Goal: Transaction & Acquisition: Obtain resource

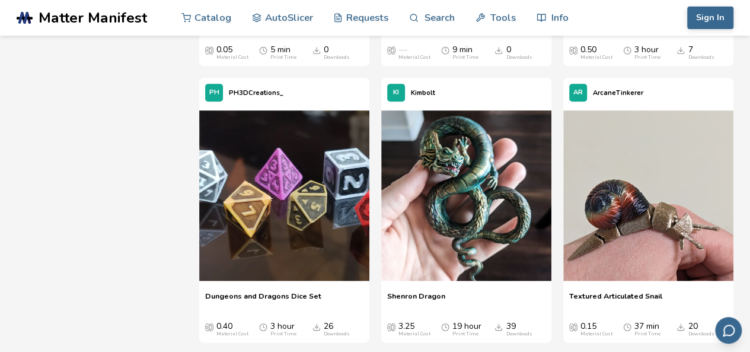
scroll to position [9517, 0]
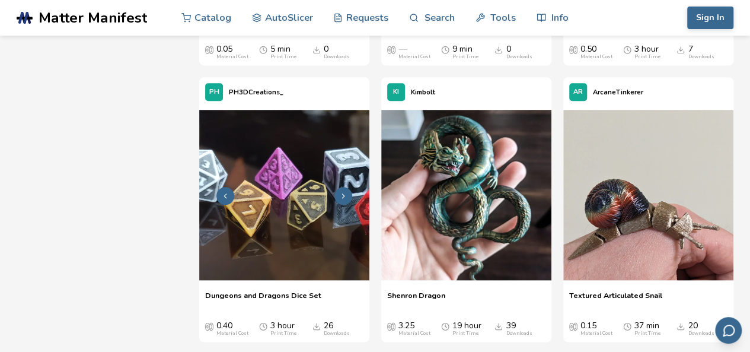
click at [273, 216] on img at bounding box center [284, 195] width 170 height 170
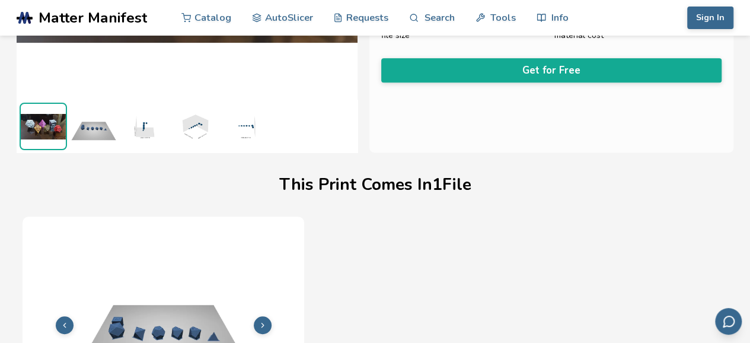
scroll to position [213, 0]
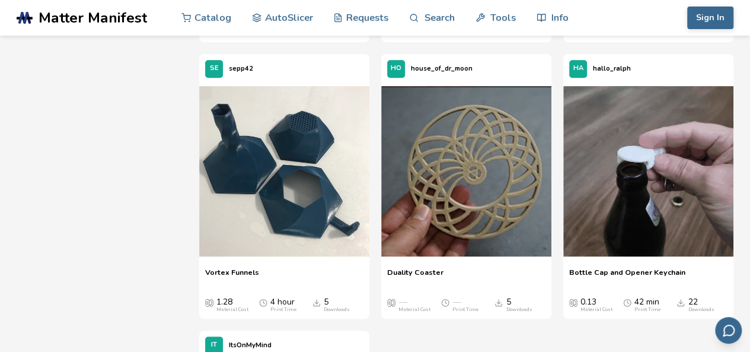
scroll to position [18385, 0]
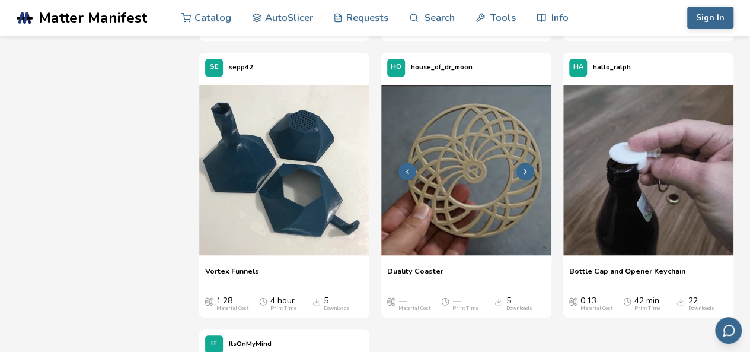
click at [498, 171] on img at bounding box center [466, 170] width 170 height 170
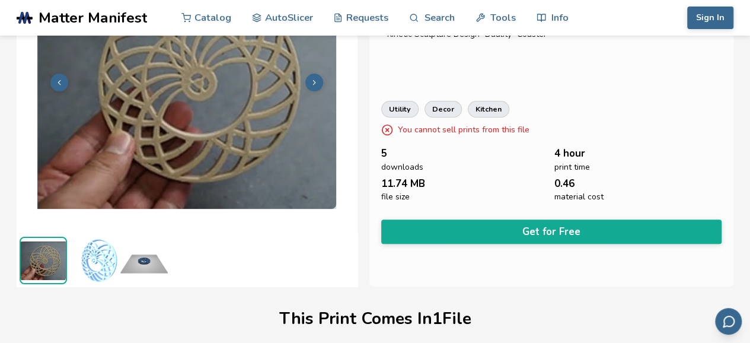
scroll to position [114, 0]
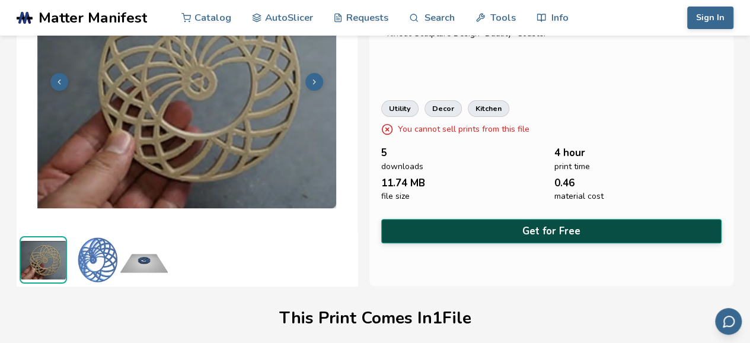
click at [464, 222] on button "Get for Free" at bounding box center [551, 231] width 341 height 24
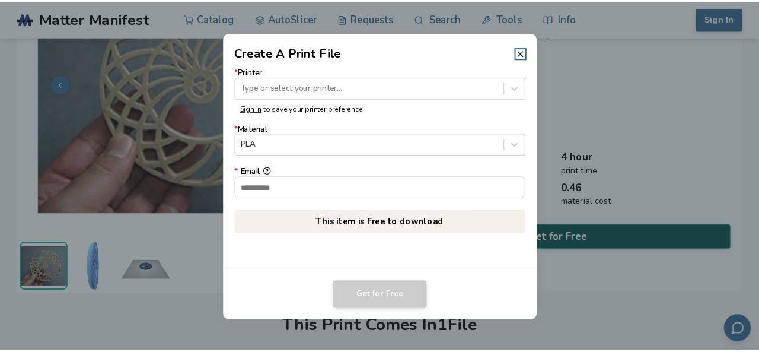
scroll to position [113, 0]
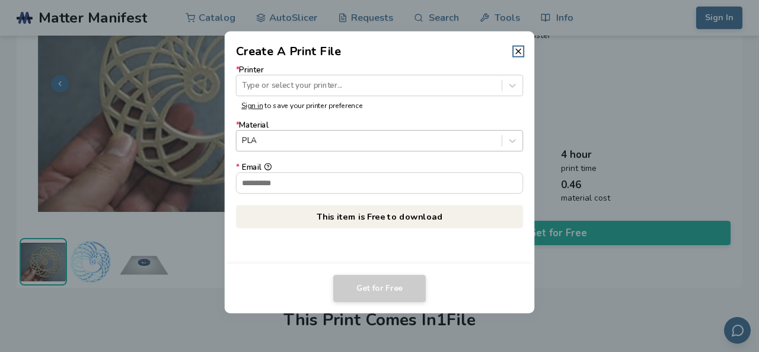
click at [432, 138] on div at bounding box center [369, 140] width 254 height 11
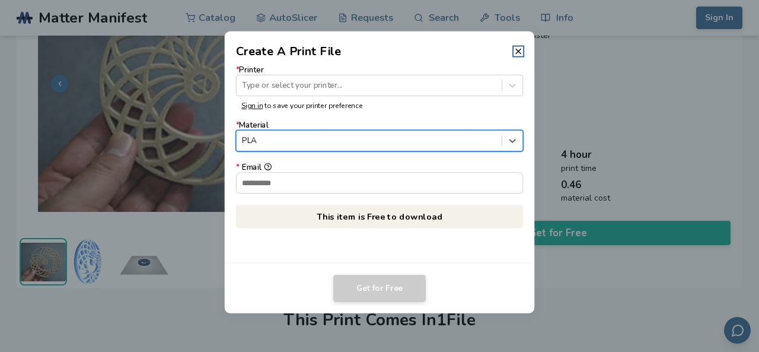
click at [432, 138] on div at bounding box center [369, 140] width 254 height 11
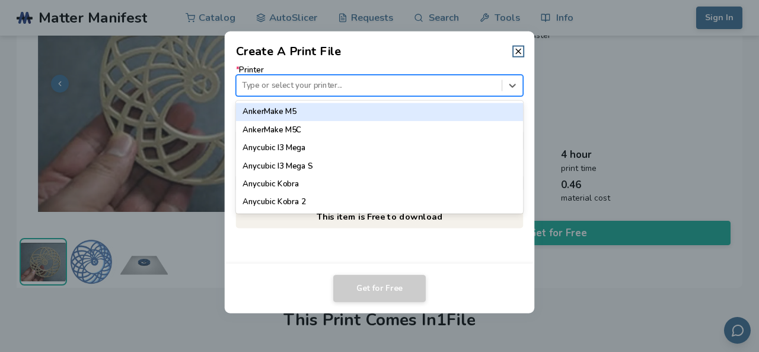
click at [430, 80] on div at bounding box center [369, 84] width 254 height 11
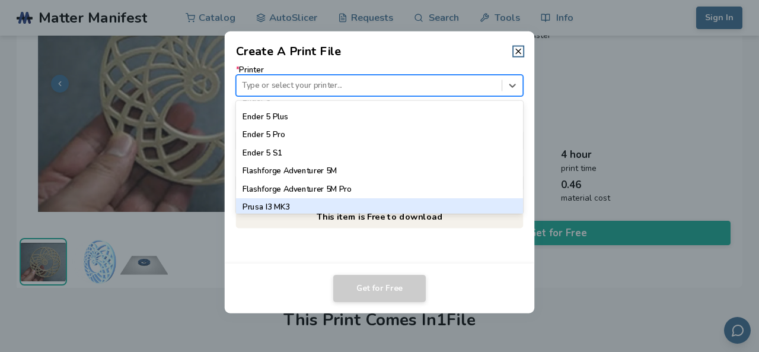
scroll to position [951, 0]
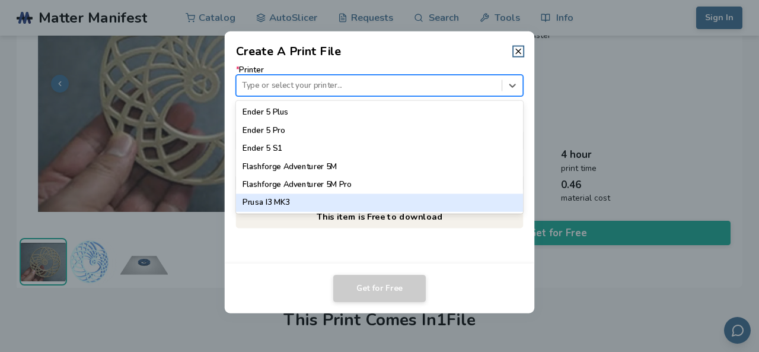
click at [324, 276] on div "Get for Free" at bounding box center [380, 288] width 288 height 27
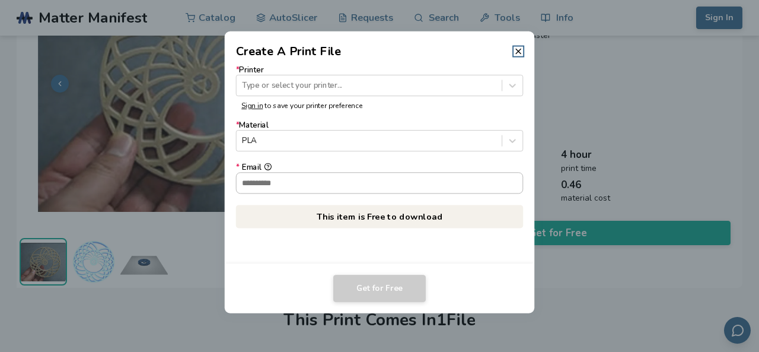
click at [371, 183] on input "* Email" at bounding box center [380, 183] width 286 height 20
type input "**********"
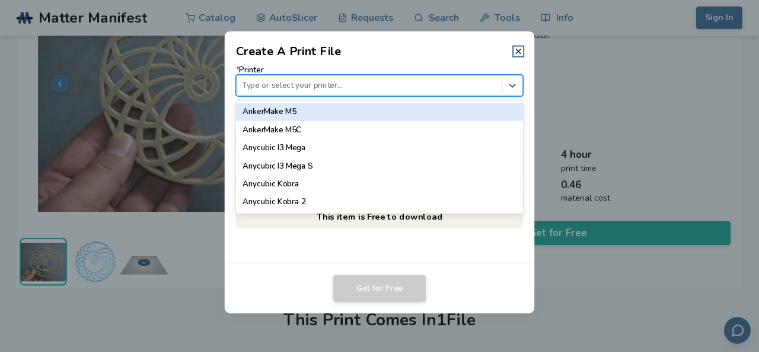
click at [376, 86] on div at bounding box center [369, 84] width 254 height 11
click at [367, 112] on div "AnkerMake M5" at bounding box center [380, 112] width 288 height 18
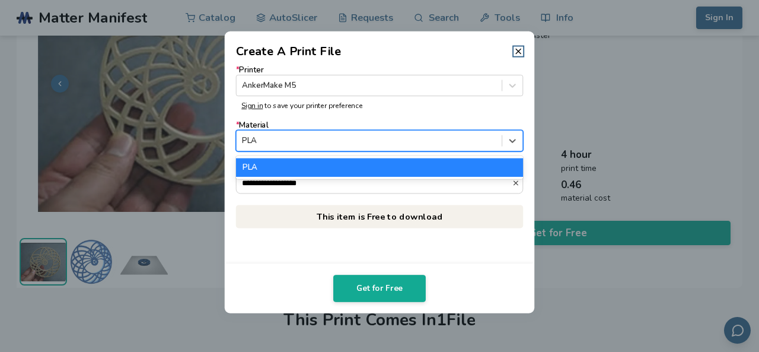
click at [363, 139] on div at bounding box center [369, 140] width 254 height 11
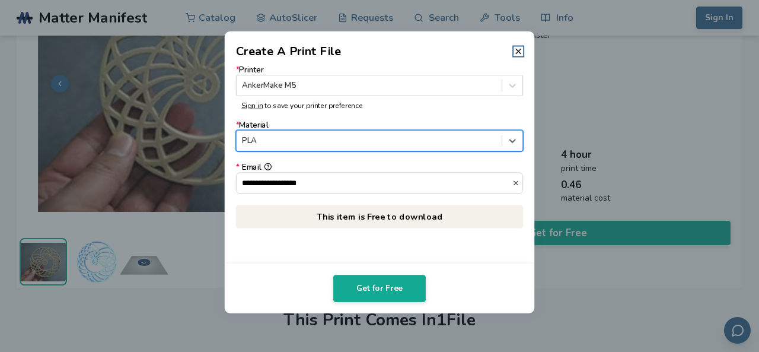
click at [363, 139] on div at bounding box center [369, 140] width 254 height 11
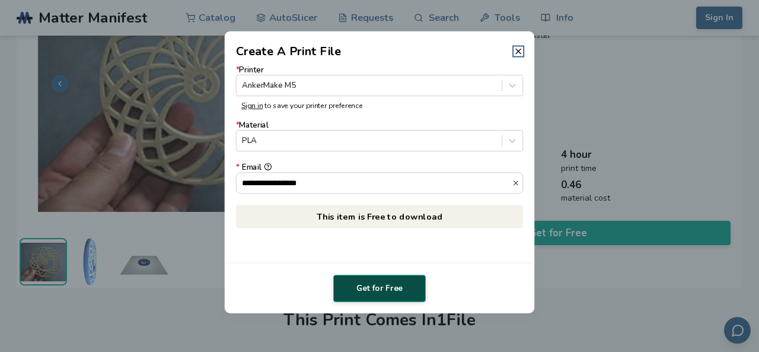
click at [380, 282] on button "Get for Free" at bounding box center [379, 288] width 93 height 27
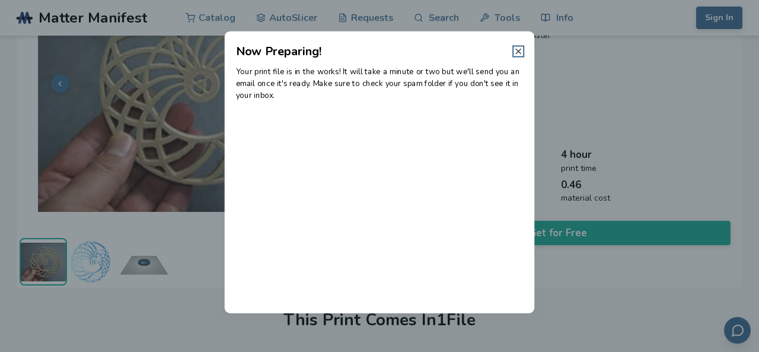
click at [522, 49] on icon at bounding box center [518, 50] width 9 height 9
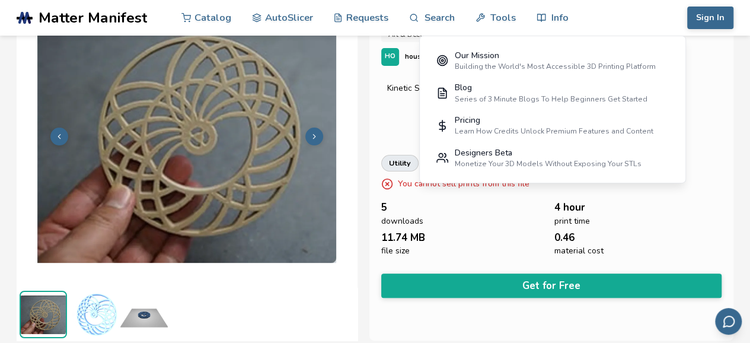
scroll to position [62, 0]
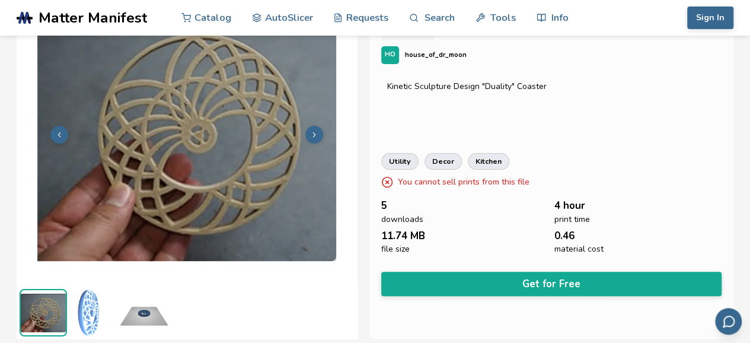
click at [393, 114] on div "Kinetic Sculpture Design "Duality" Coaster" at bounding box center [551, 105] width 341 height 59
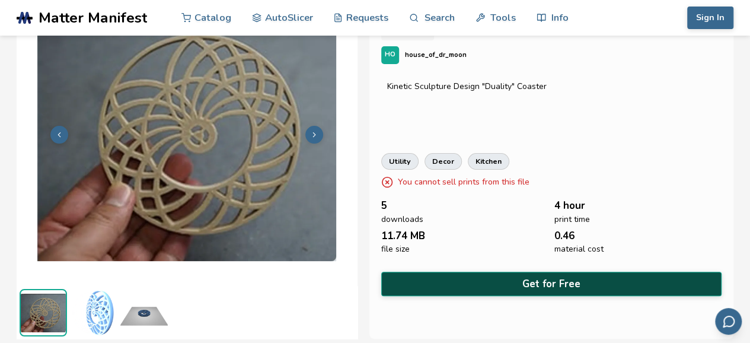
click at [482, 284] on button "Get for Free" at bounding box center [551, 284] width 341 height 24
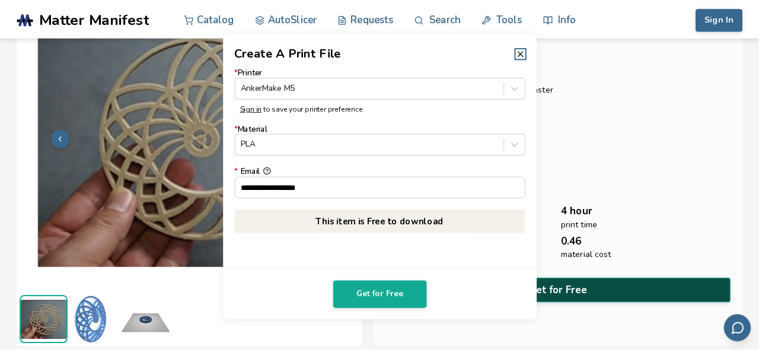
scroll to position [60, 0]
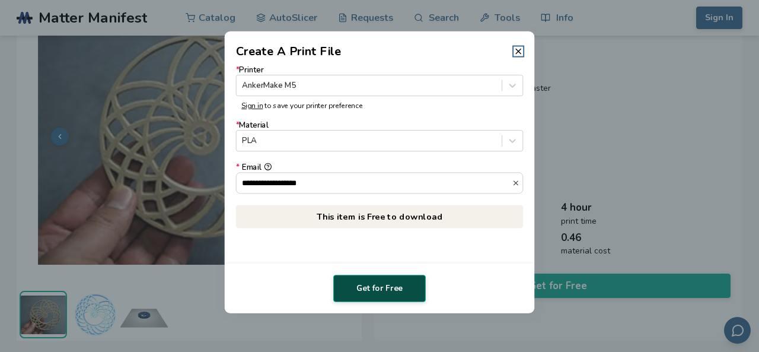
click at [369, 286] on button "Get for Free" at bounding box center [379, 288] width 93 height 27
